Goal: Task Accomplishment & Management: Use online tool/utility

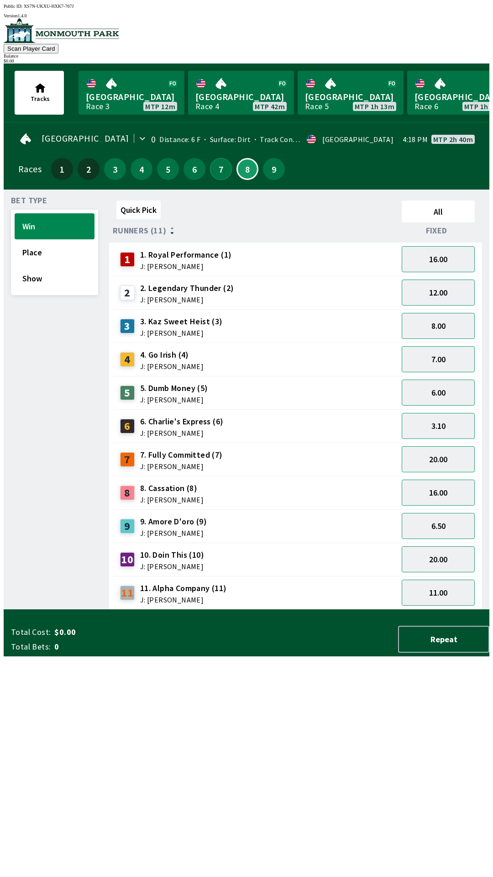
click at [217, 166] on button "7" at bounding box center [221, 169] width 22 height 22
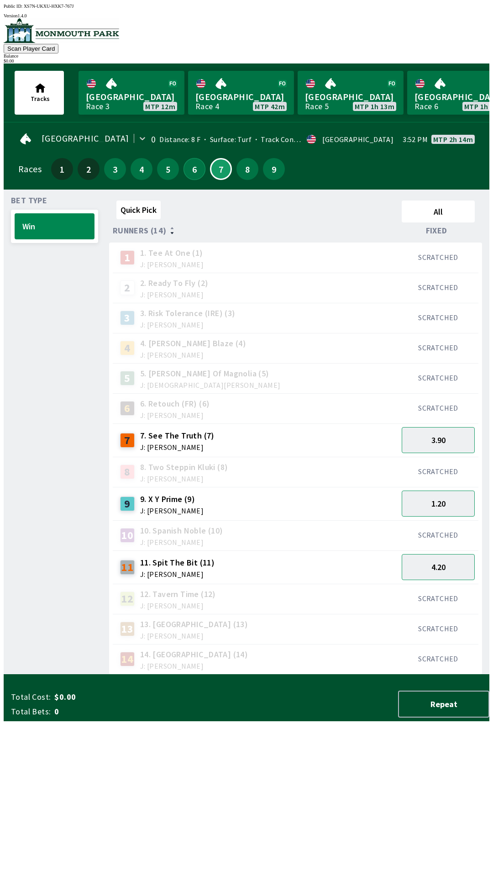
click at [189, 160] on button "6" at bounding box center [195, 169] width 22 height 22
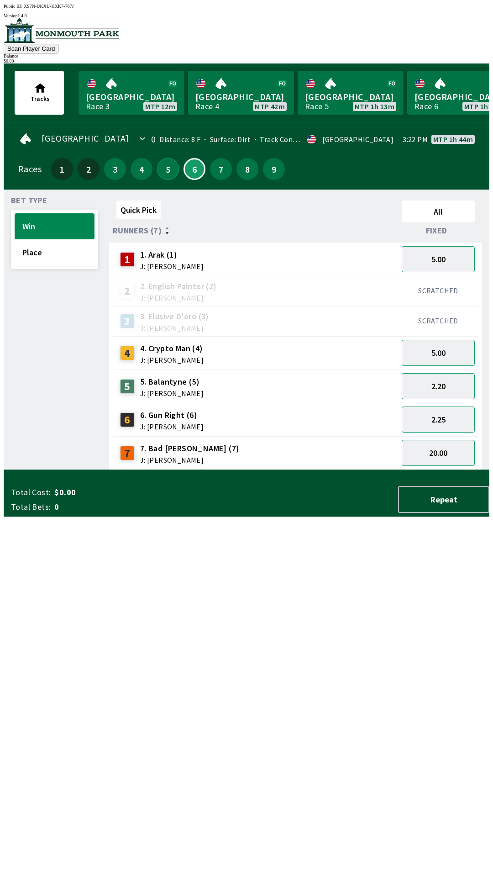
click at [162, 171] on button "5" at bounding box center [168, 169] width 22 height 22
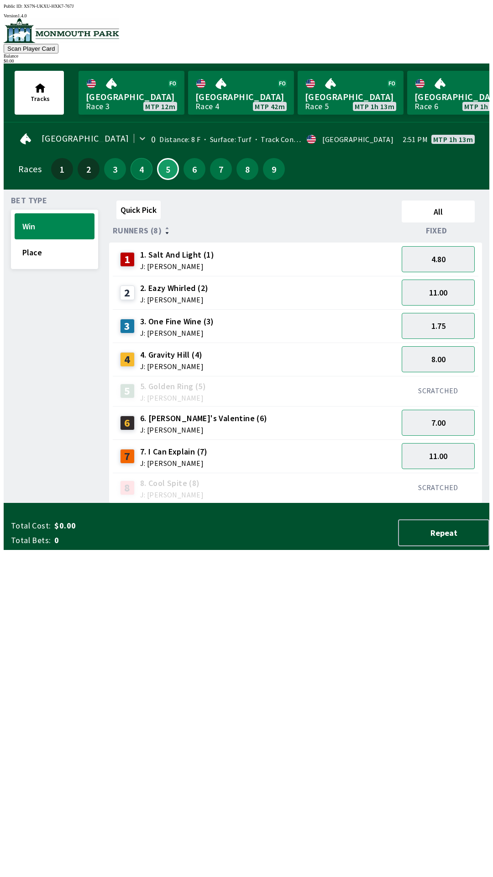
click at [135, 171] on button "4" at bounding box center [142, 169] width 22 height 22
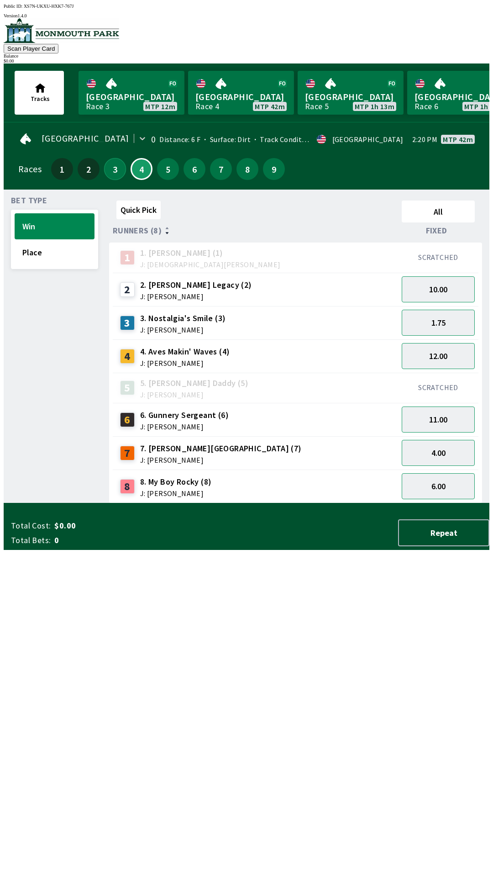
click at [107, 171] on button "3" at bounding box center [115, 169] width 22 height 22
